Goal: Information Seeking & Learning: Find specific fact

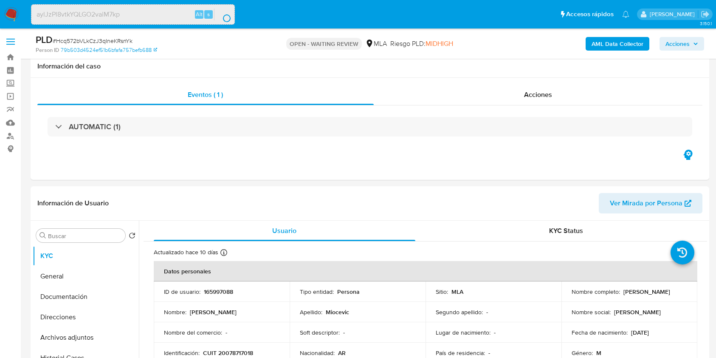
select select "10"
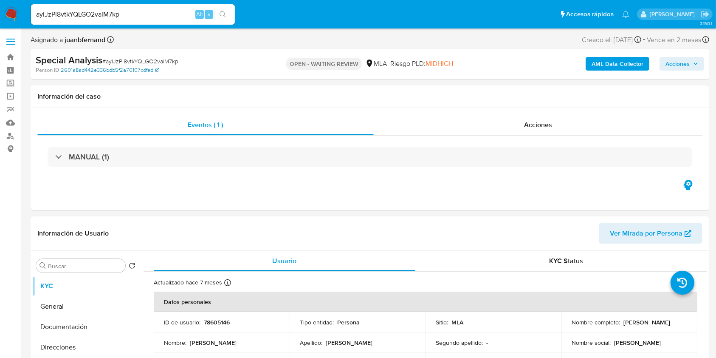
select select "10"
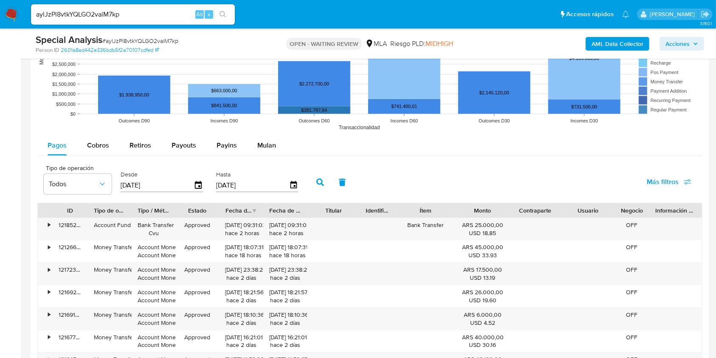
scroll to position [829, 0]
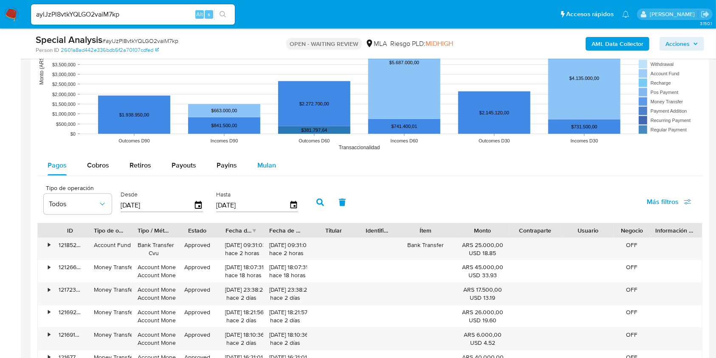
click at [271, 170] on div "Mulan" at bounding box center [266, 165] width 19 height 20
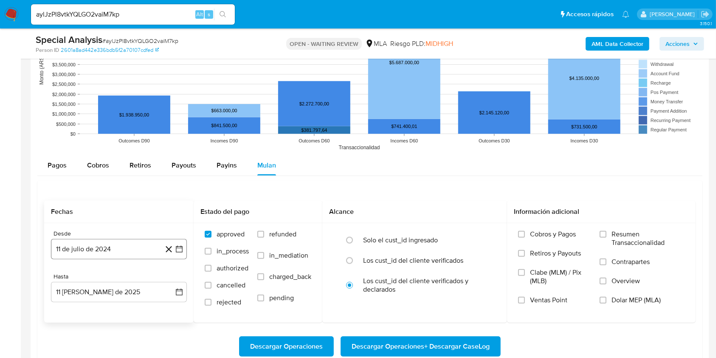
click at [142, 246] on button "11 de julio de 2024" at bounding box center [119, 249] width 136 height 20
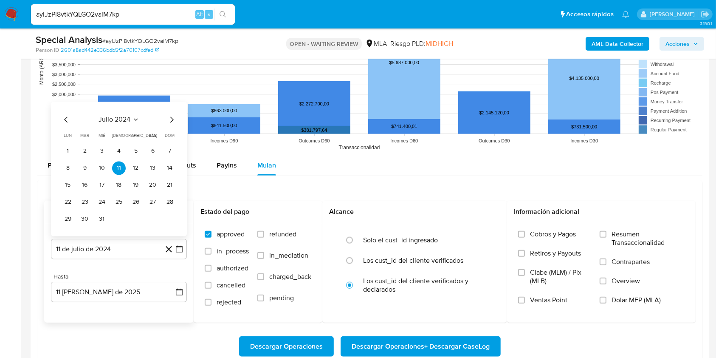
click at [128, 117] on span "julio 2024" at bounding box center [115, 119] width 32 height 8
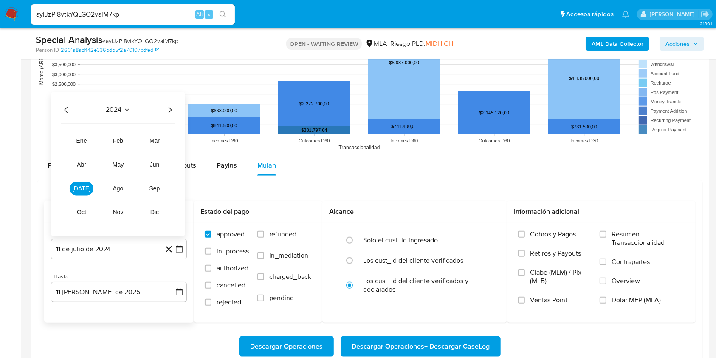
click at [165, 113] on icon "Año siguiente" at bounding box center [170, 110] width 10 height 10
click at [164, 143] on button "mar" at bounding box center [155, 141] width 24 height 14
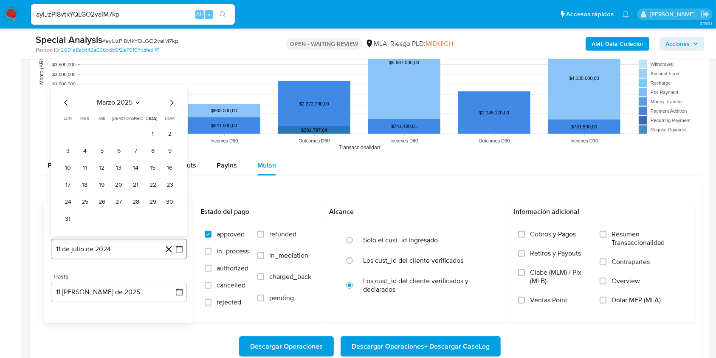
click at [129, 246] on button "11 de julio de 2024" at bounding box center [119, 249] width 136 height 20
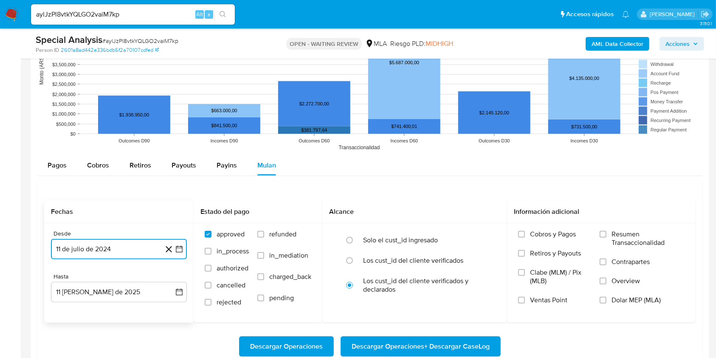
click at [129, 251] on button "11 de julio de 2024" at bounding box center [119, 249] width 136 height 20
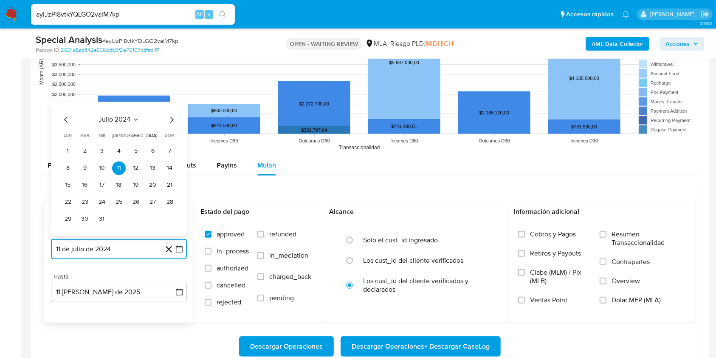
click at [133, 121] on icon "Seleccionar mes y año" at bounding box center [136, 119] width 7 height 7
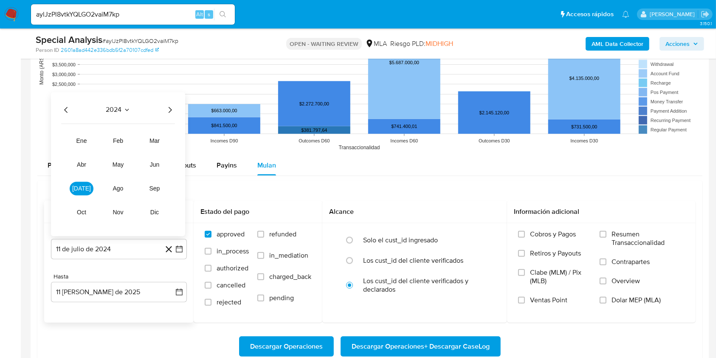
click at [174, 112] on icon "Año siguiente" at bounding box center [170, 110] width 10 height 10
click at [151, 138] on span "mar" at bounding box center [155, 140] width 10 height 7
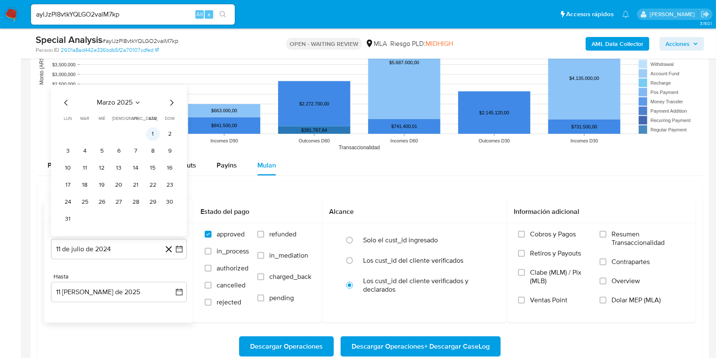
click at [153, 133] on button "1" at bounding box center [153, 134] width 14 height 14
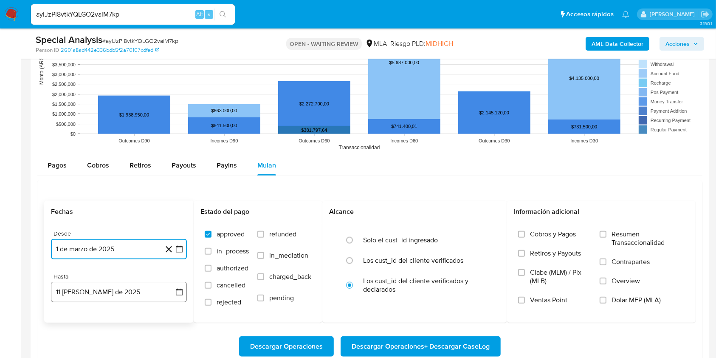
click at [105, 289] on button "11 [PERSON_NAME] de 2025" at bounding box center [119, 292] width 136 height 20
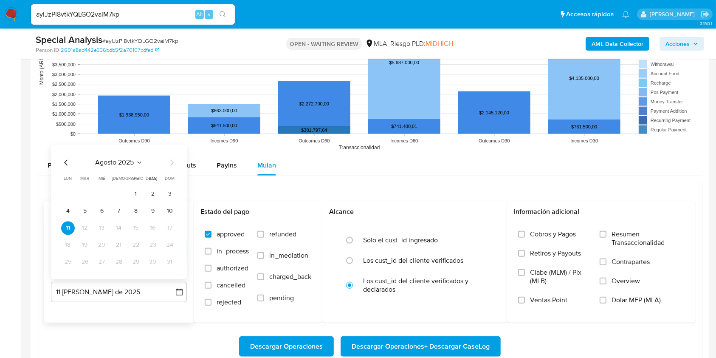
click at [65, 162] on icon "Mes anterior" at bounding box center [65, 162] width 3 height 6
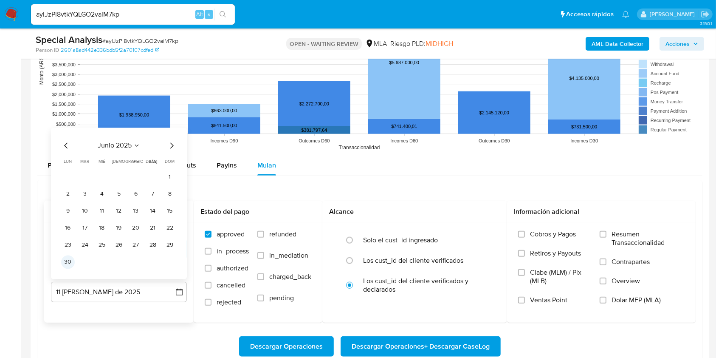
click at [65, 263] on button "30" at bounding box center [68, 262] width 14 height 14
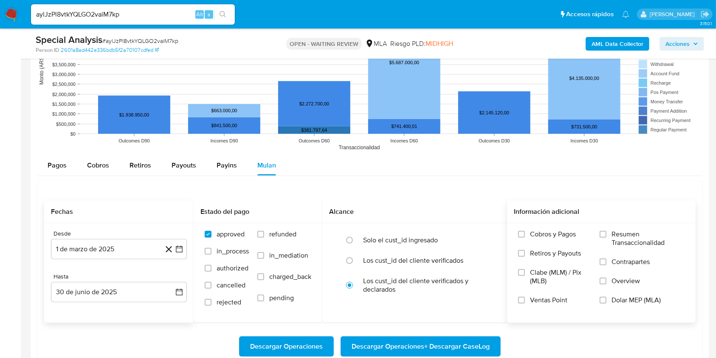
click at [625, 299] on span "Dolar MEP (MLA)" at bounding box center [636, 300] width 49 height 8
click at [607, 299] on input "Dolar MEP (MLA)" at bounding box center [603, 300] width 7 height 7
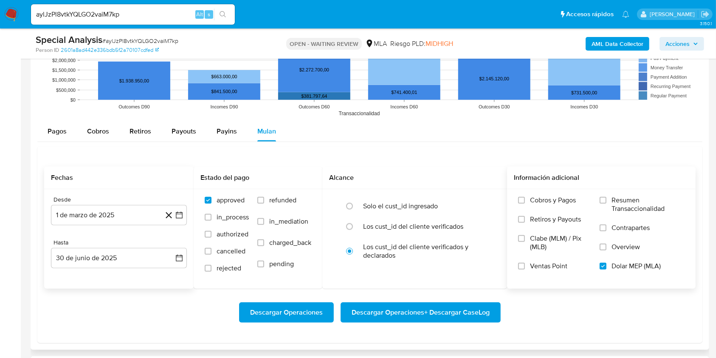
scroll to position [886, 0]
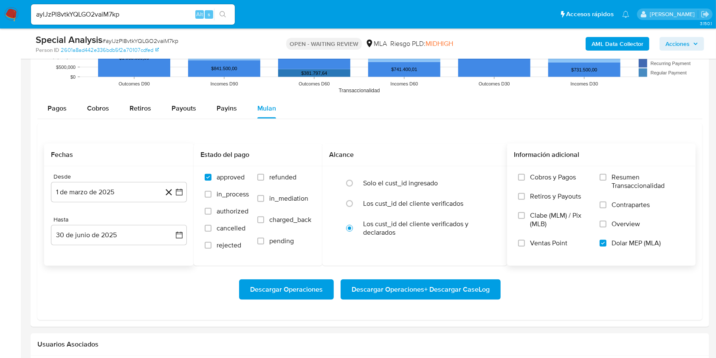
click at [432, 288] on span "Descargar Operaciones + Descargar CaseLog" at bounding box center [421, 289] width 138 height 19
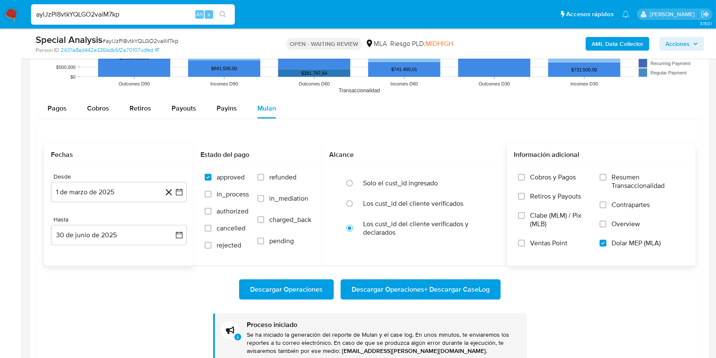
click at [186, 12] on input "aylJzPl8vtkYQLGO2vaiM7kp" at bounding box center [133, 14] width 204 height 11
click at [187, 13] on input "aylJzPl8vtkYQLGO2vaiM7kp" at bounding box center [133, 14] width 204 height 11
paste input "zG7ABrYjBCBzLhTwnyYKesmm"
click at [149, 11] on input "aylJzPl8vtkYQLGO2vaiM7kpzG7ABrYjBCBzLhTwnyYKesmm" at bounding box center [133, 14] width 204 height 11
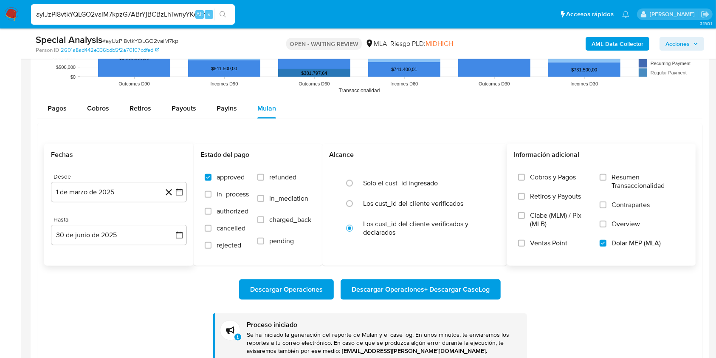
paste input
type input "zG7ABrYjBCBzLhTwnyYKesmm"
click at [221, 8] on button "search-icon" at bounding box center [222, 14] width 17 height 12
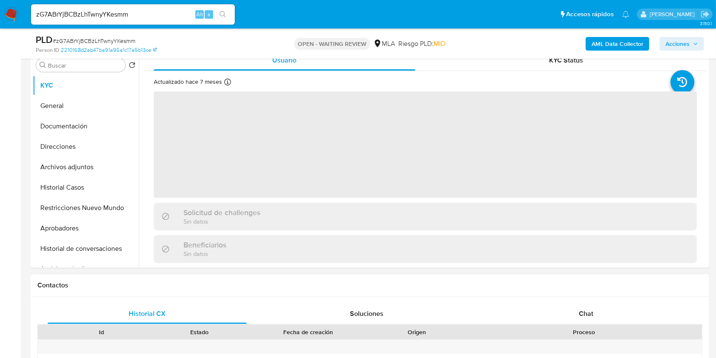
scroll to position [396, 0]
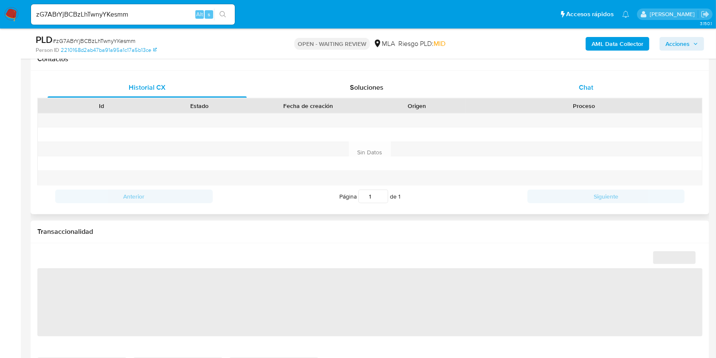
click at [621, 93] on div "Chat" at bounding box center [586, 87] width 199 height 20
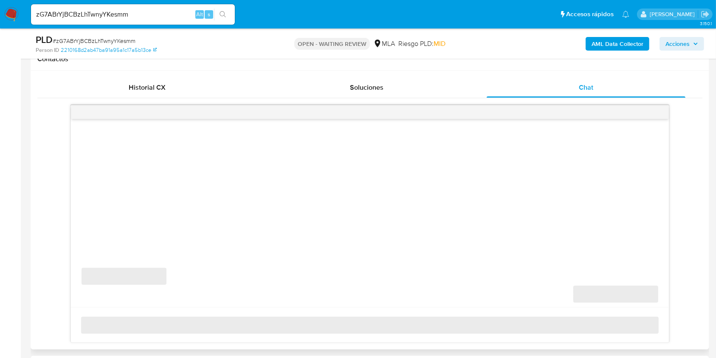
select select "10"
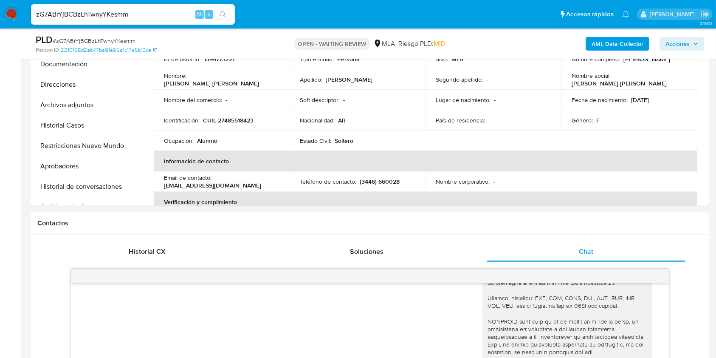
scroll to position [0, 0]
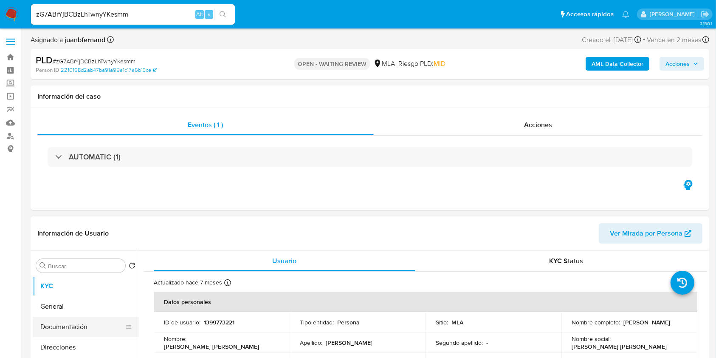
click at [65, 325] on button "Documentación" at bounding box center [82, 326] width 99 height 20
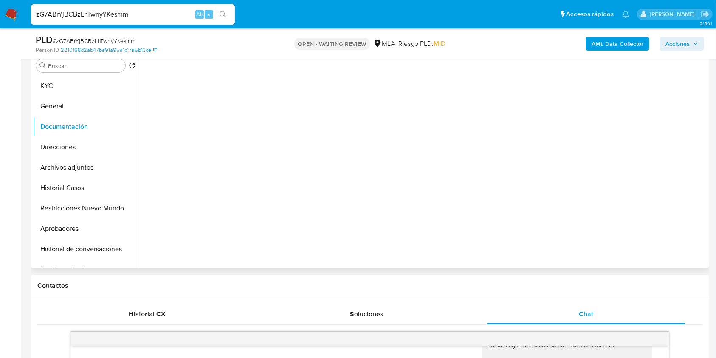
scroll to position [113, 0]
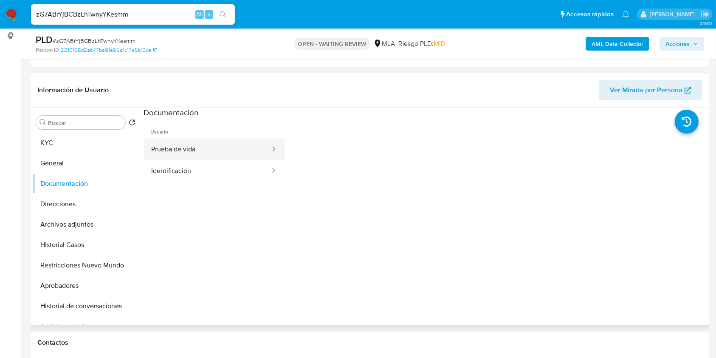
click at [222, 158] on button "Prueba de vida" at bounding box center [207, 149] width 127 height 22
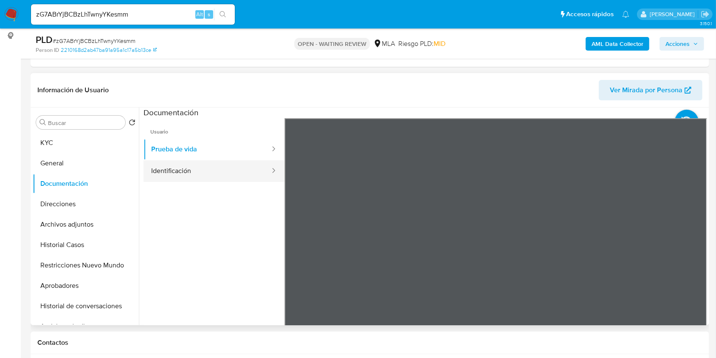
click at [221, 174] on button "Identificación" at bounding box center [207, 171] width 127 height 22
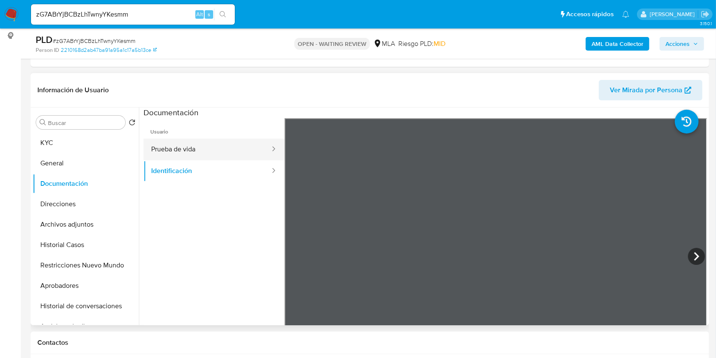
click at [238, 158] on button "Prueba de vida" at bounding box center [207, 149] width 127 height 22
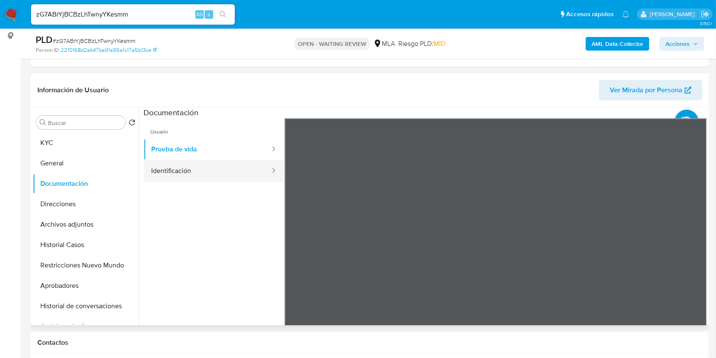
drag, startPoint x: 223, startPoint y: 157, endPoint x: 221, endPoint y: 161, distance: 5.0
click at [221, 161] on ul "Prueba de vida Identificación" at bounding box center [214, 159] width 141 height 43
click at [216, 172] on button "Identificación" at bounding box center [207, 171] width 127 height 22
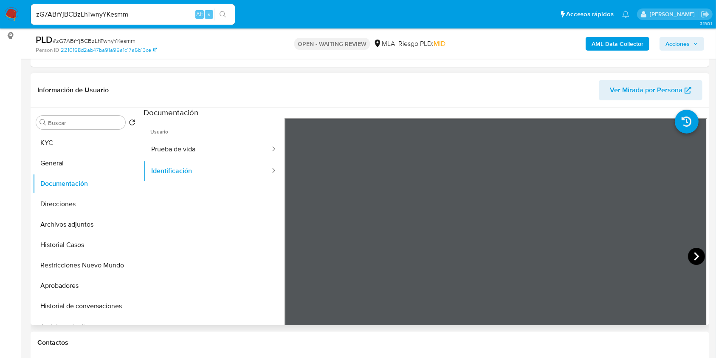
click at [697, 255] on icon at bounding box center [696, 256] width 17 height 17
click at [55, 138] on button "KYC" at bounding box center [82, 143] width 99 height 20
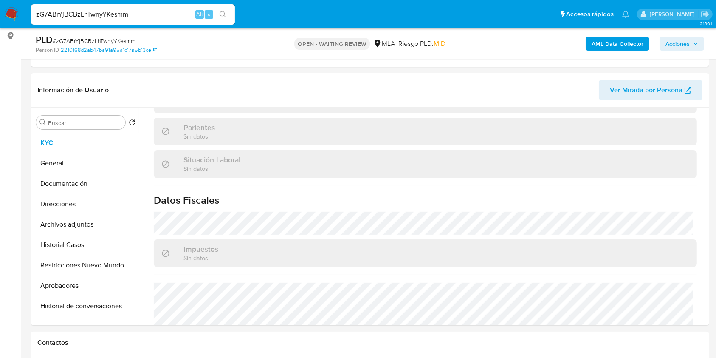
scroll to position [391, 0]
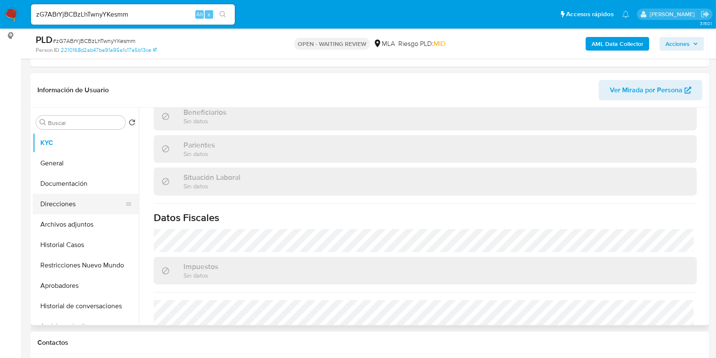
click at [76, 198] on button "Direcciones" at bounding box center [82, 204] width 99 height 20
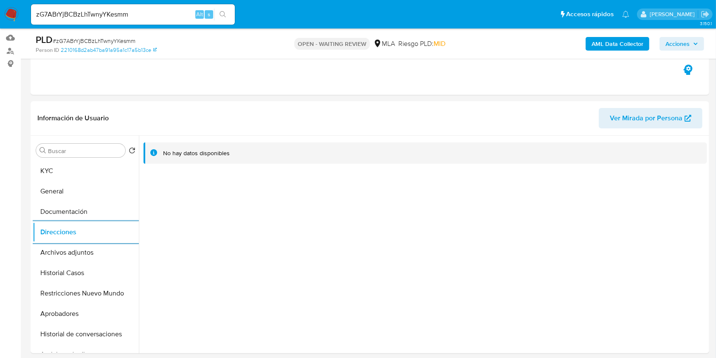
scroll to position [57, 0]
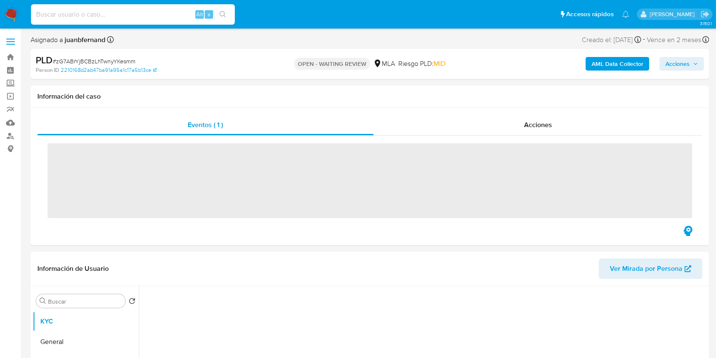
click at [142, 15] on input at bounding box center [133, 14] width 204 height 11
paste input "aylJzPl8vtkYQLGO2vaiM7kp"
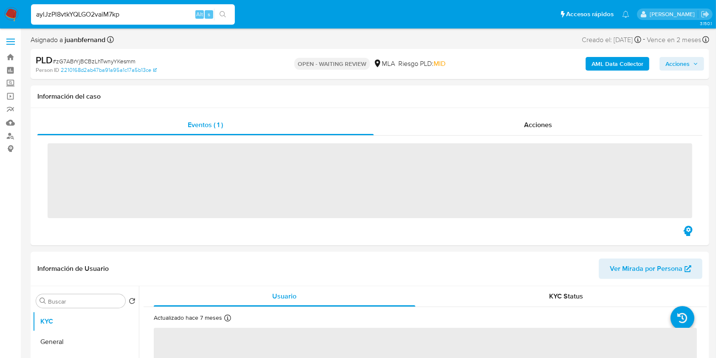
type input "aylJzPl8vtkYQLGO2vaiM7kp"
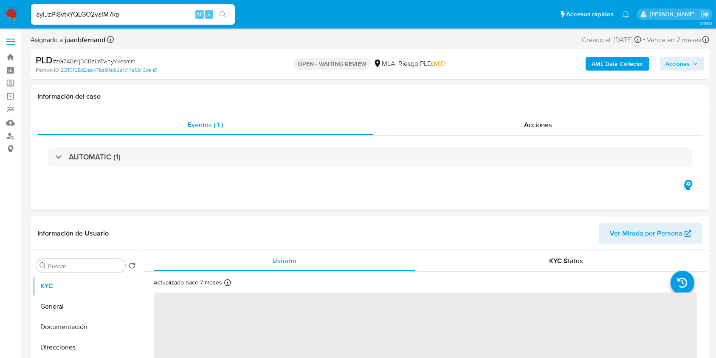
click at [226, 15] on icon "search-icon" at bounding box center [223, 14] width 7 height 7
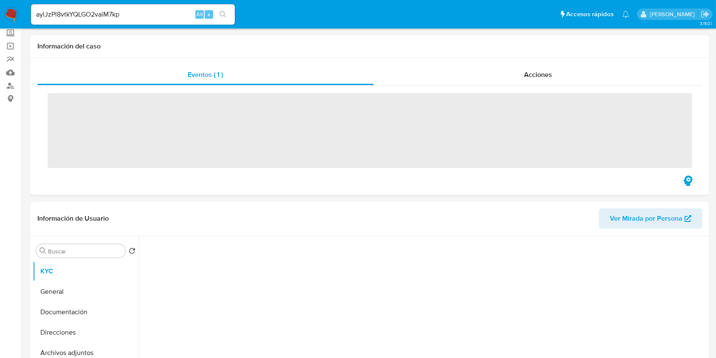
scroll to position [226, 0]
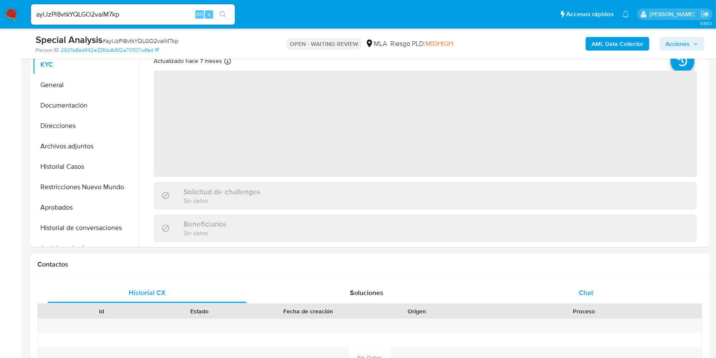
click at [599, 286] on div "Chat" at bounding box center [586, 293] width 199 height 20
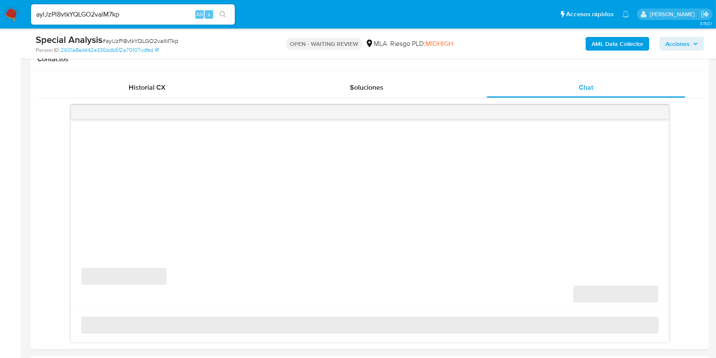
select select "10"
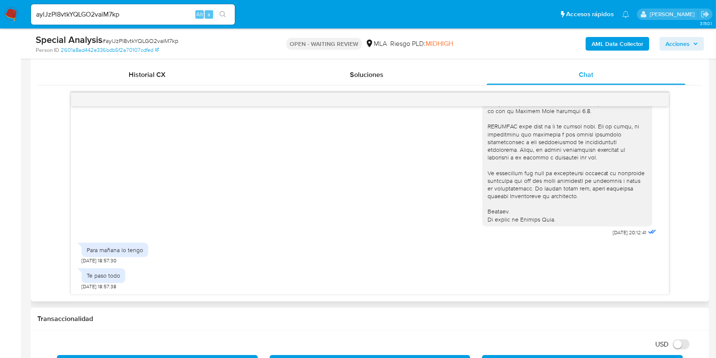
scroll to position [340, 0]
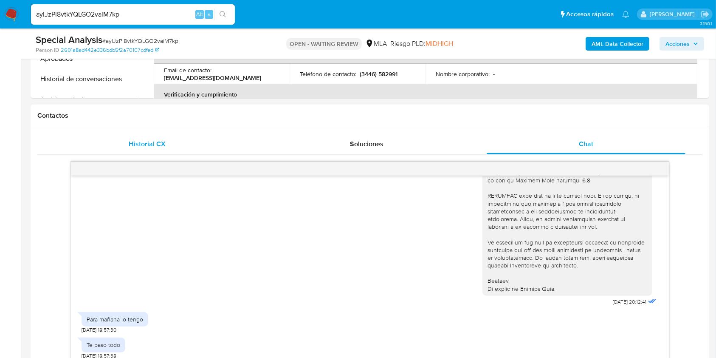
click at [179, 134] on div "Historial CX Soluciones Chat Id Estado Fecha de creación Origen Proceso Anterio…" at bounding box center [370, 248] width 679 height 243
click at [174, 141] on div "Historial CX" at bounding box center [147, 144] width 199 height 20
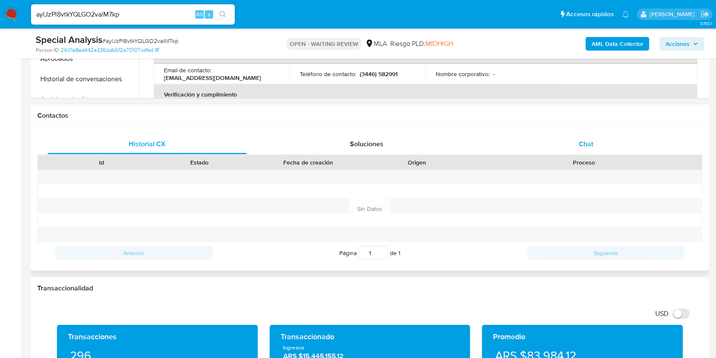
click at [601, 153] on div "Chat" at bounding box center [586, 144] width 199 height 20
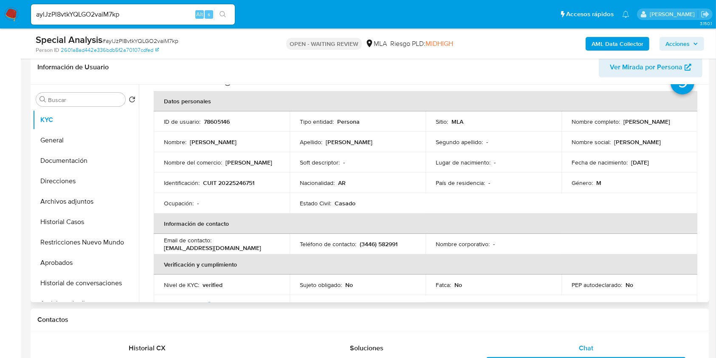
scroll to position [0, 0]
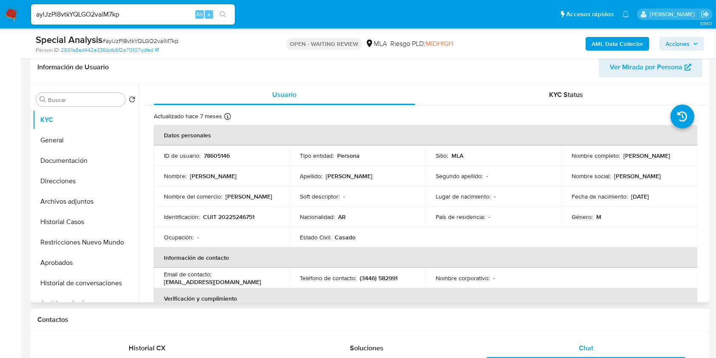
click at [249, 216] on p "CUIT 20225246751" at bounding box center [228, 217] width 51 height 8
copy p "20225246751"
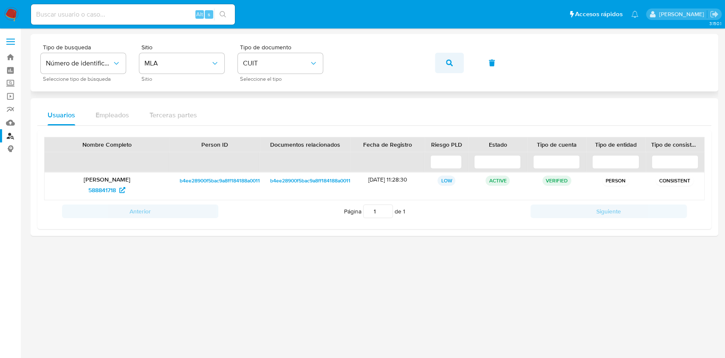
click at [454, 68] on button "button" at bounding box center [449, 63] width 29 height 20
click at [111, 184] on span "1429474064" at bounding box center [102, 190] width 33 height 14
click at [444, 59] on button "button" at bounding box center [449, 63] width 29 height 20
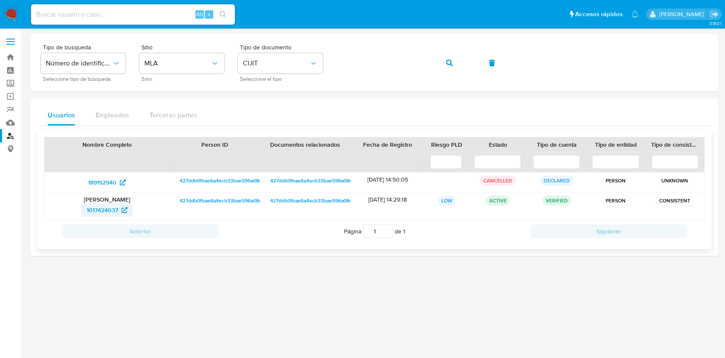
click at [109, 208] on span "1017424037" at bounding box center [102, 210] width 31 height 14
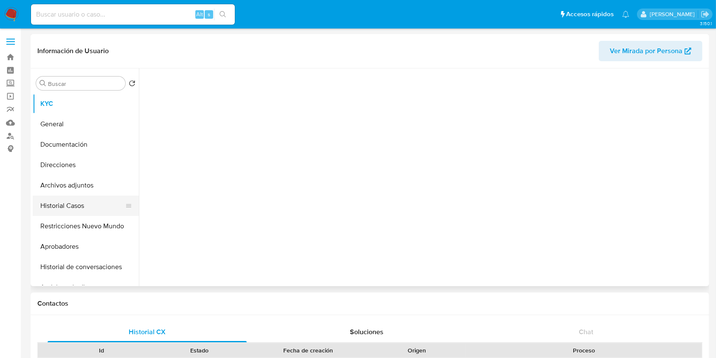
click at [64, 202] on button "Historial Casos" at bounding box center [82, 205] width 99 height 20
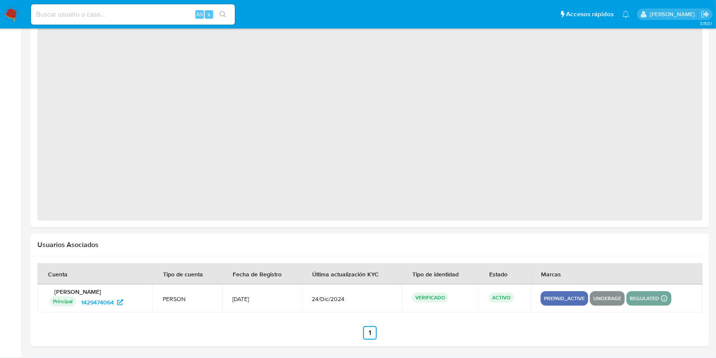
select select "10"
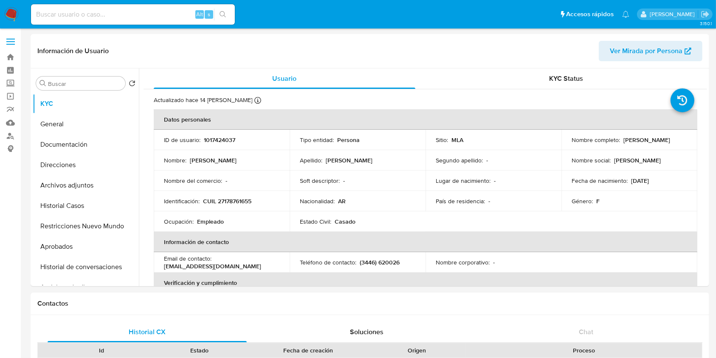
select select "10"
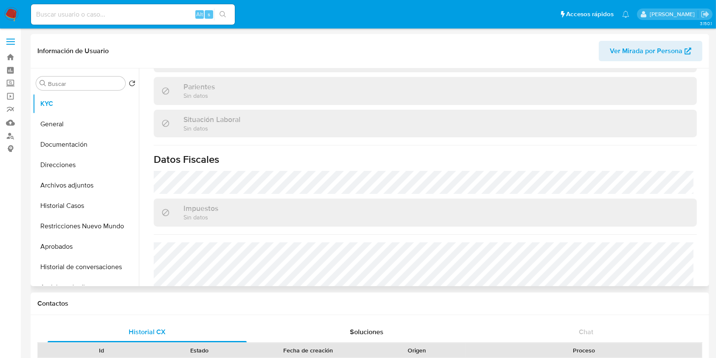
scroll to position [447, 0]
